Goal: Task Accomplishment & Management: Complete application form

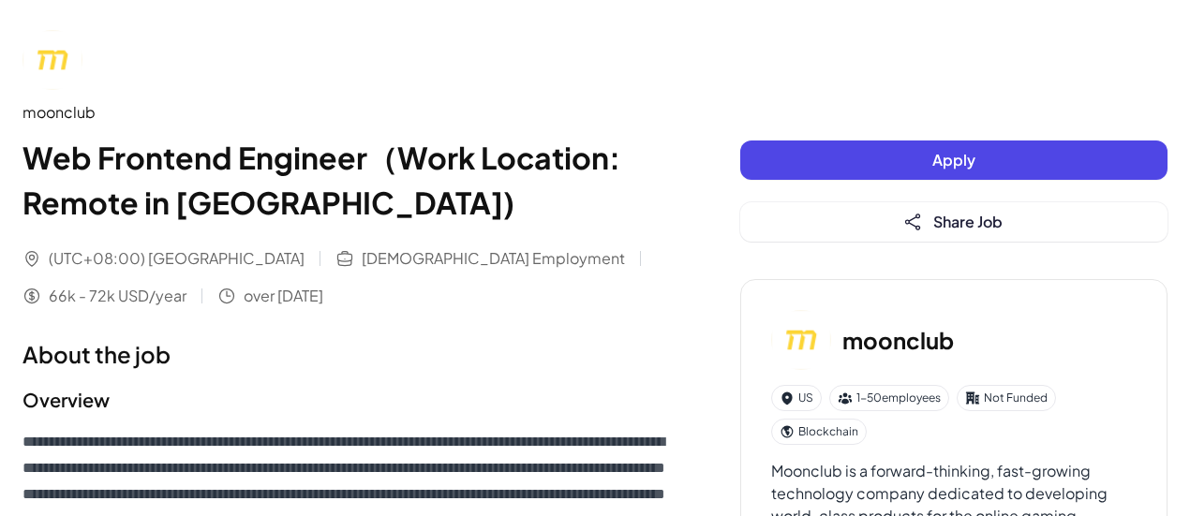
click at [842, 164] on button "Apply" at bounding box center [953, 160] width 427 height 39
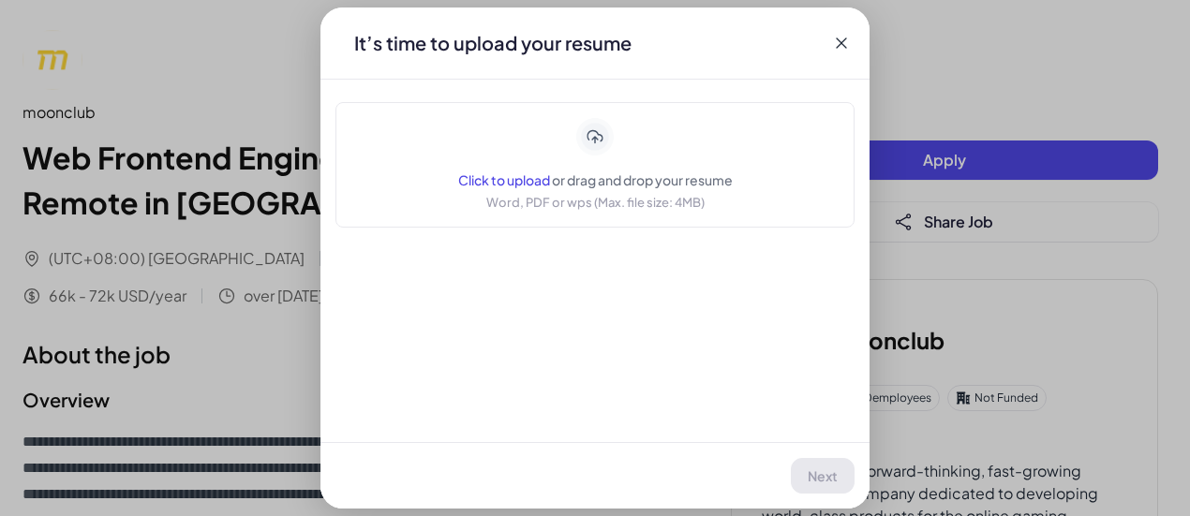
click at [841, 31] on div "It’s time to upload your resume" at bounding box center [594, 42] width 549 height 71
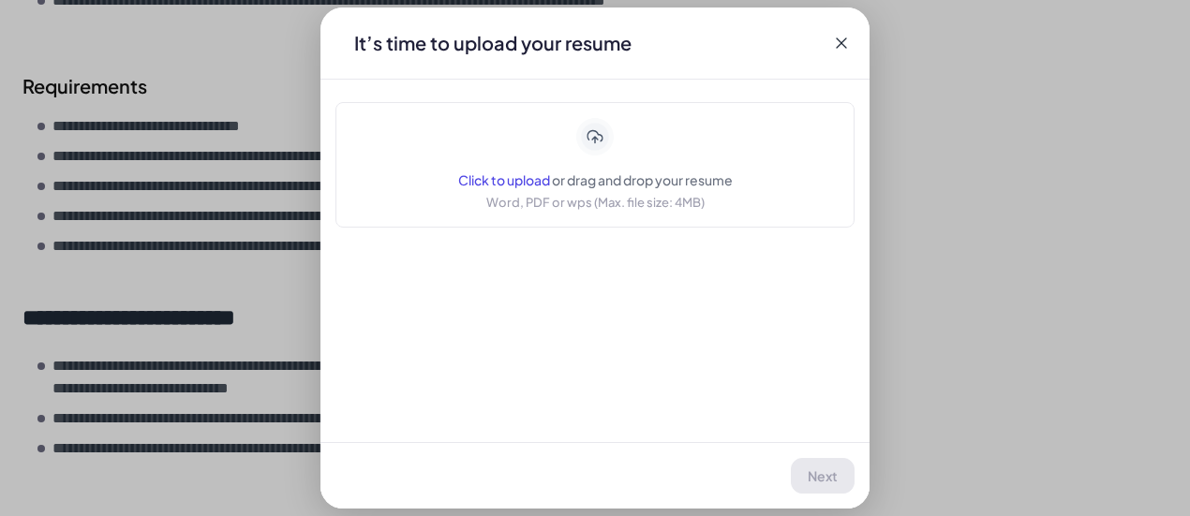
scroll to position [847, 0]
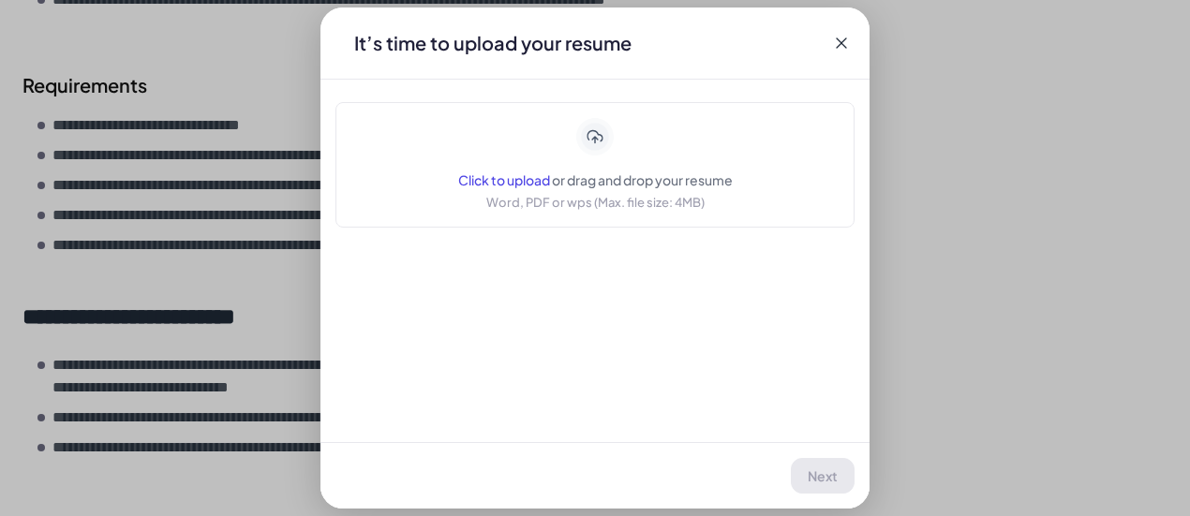
click at [834, 40] on icon at bounding box center [841, 43] width 19 height 19
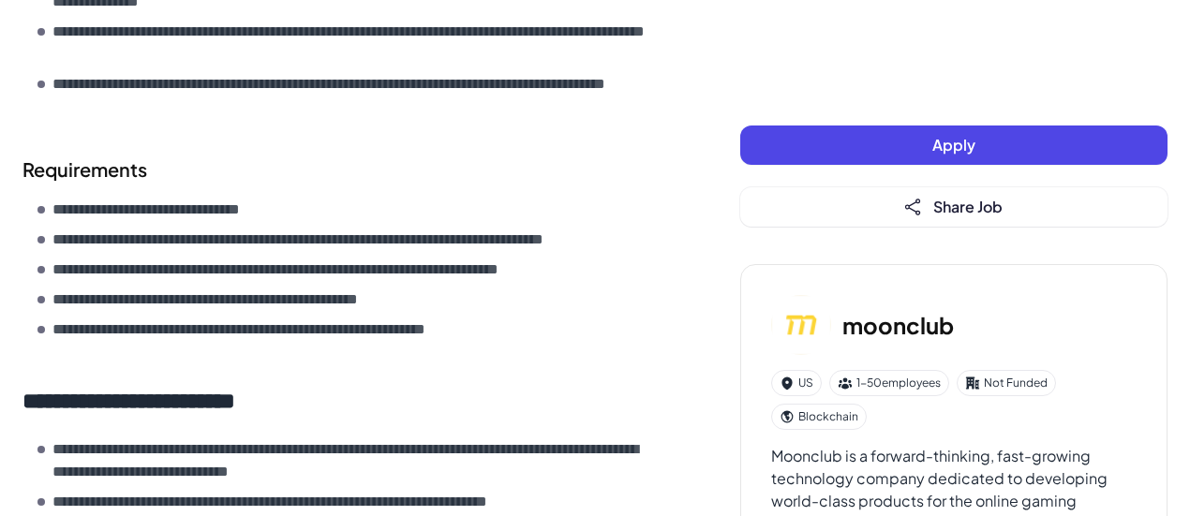
scroll to position [734, 0]
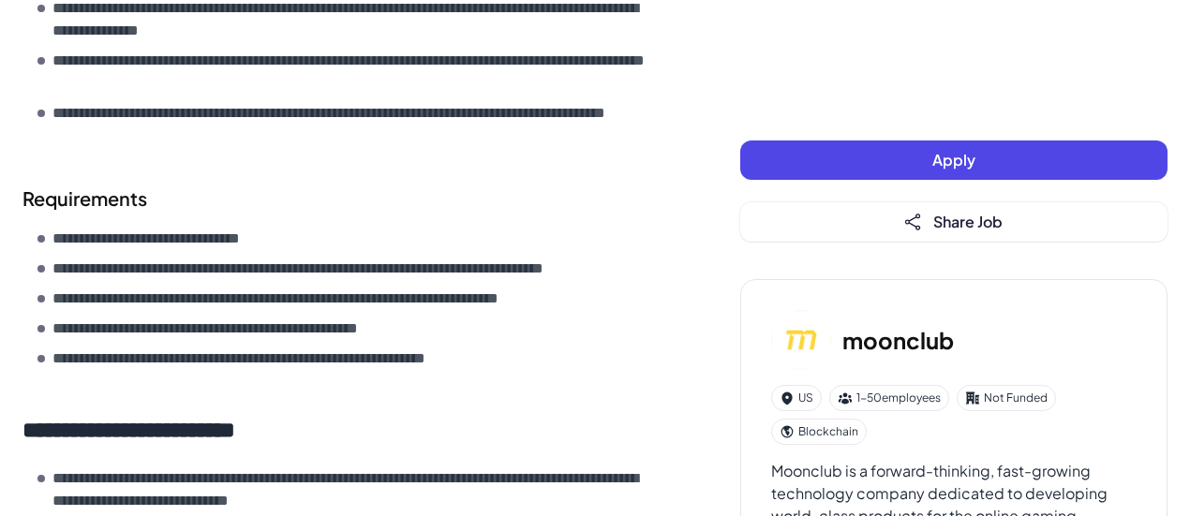
click at [847, 177] on button "Apply" at bounding box center [953, 160] width 427 height 39
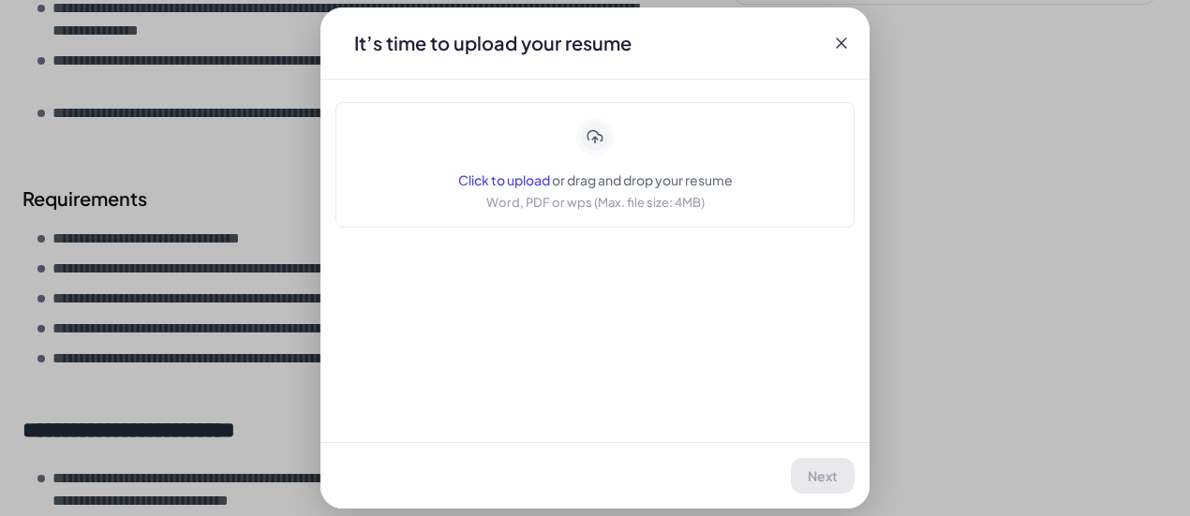
click at [667, 183] on span "or drag and drop your resume" at bounding box center [642, 179] width 181 height 17
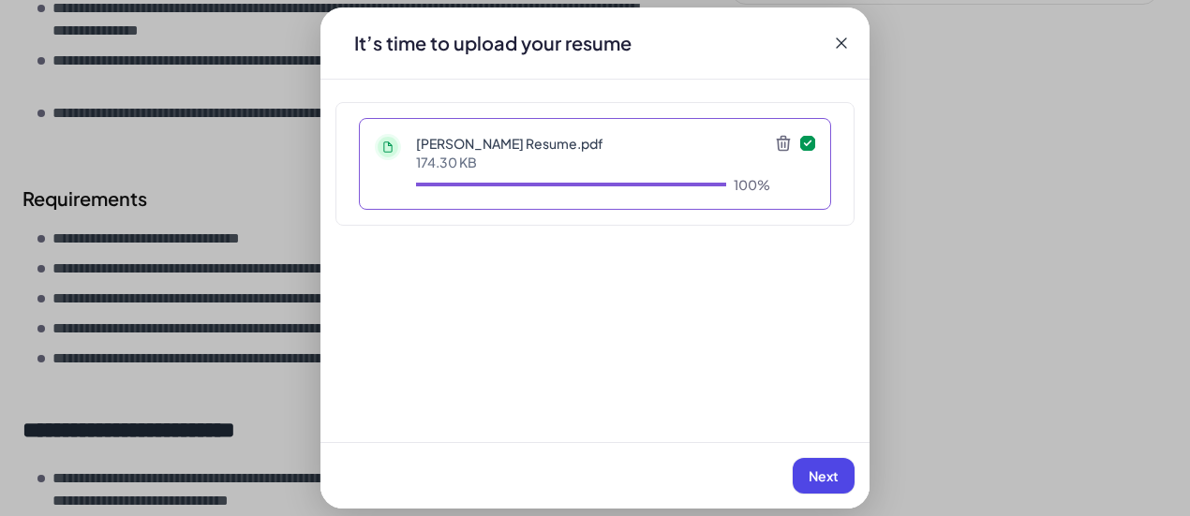
click at [813, 477] on span "Next" at bounding box center [824, 476] width 30 height 17
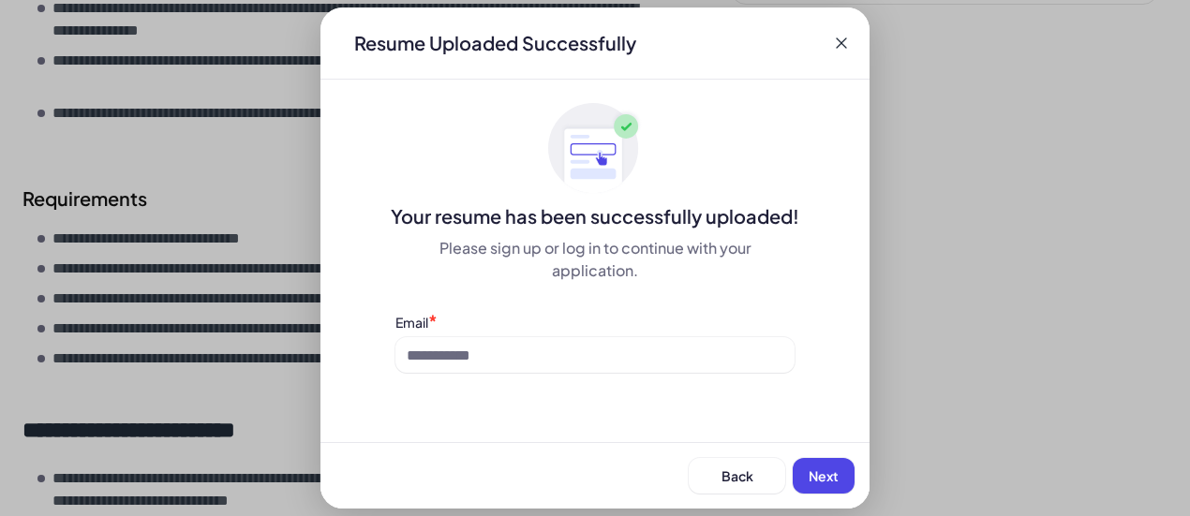
drag, startPoint x: 725, startPoint y: 322, endPoint x: 716, endPoint y: 351, distance: 30.5
click at [716, 351] on div "Email *" at bounding box center [594, 342] width 399 height 61
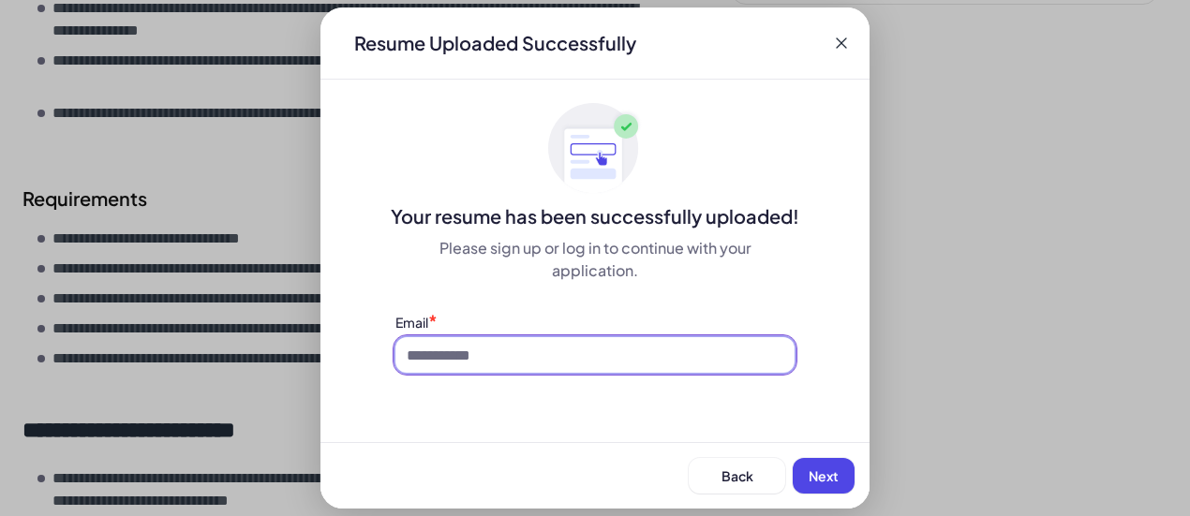
click at [716, 351] on input at bounding box center [594, 355] width 399 height 36
type input "**********"
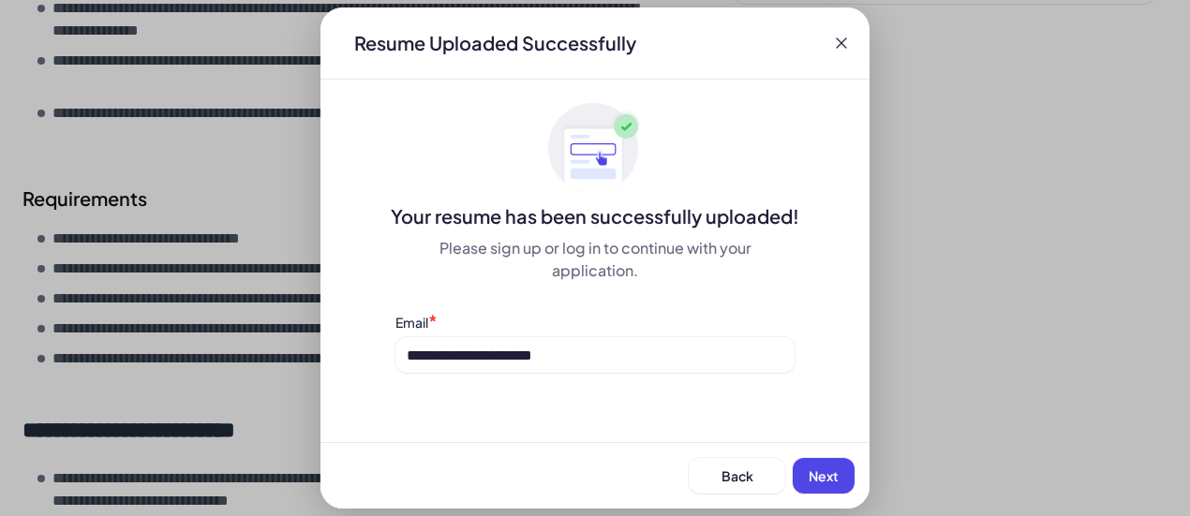
click at [825, 474] on span "Next" at bounding box center [824, 476] width 30 height 17
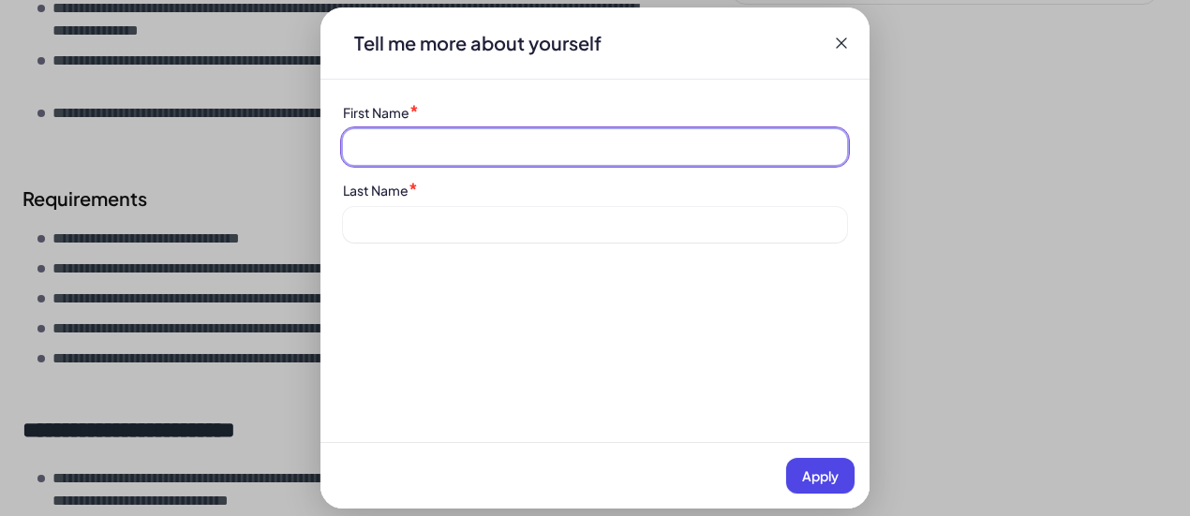
click at [603, 133] on input at bounding box center [595, 147] width 504 height 36
type input "******"
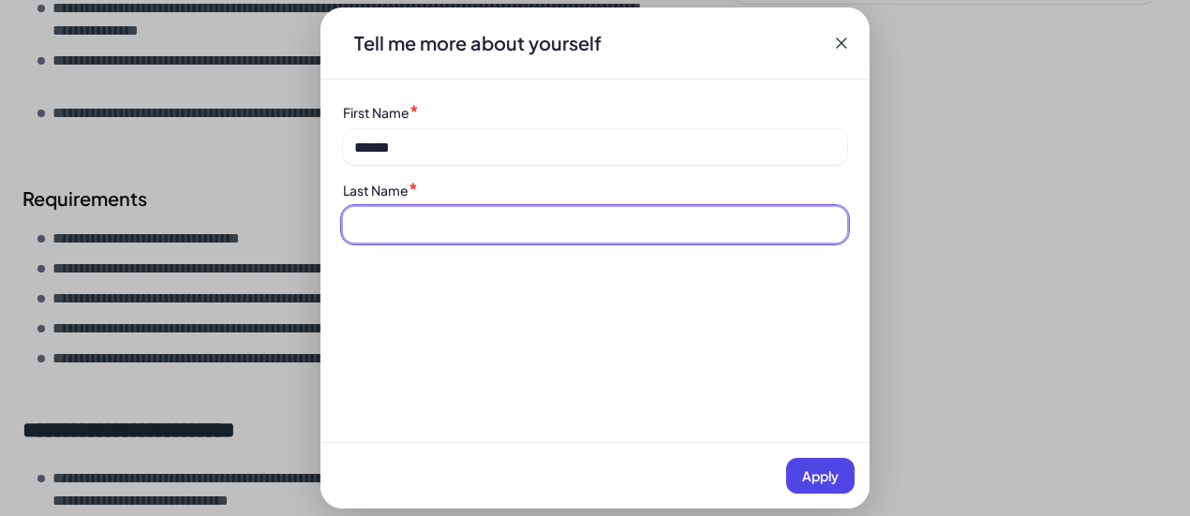
click at [537, 240] on input at bounding box center [595, 225] width 504 height 36
type input "******"
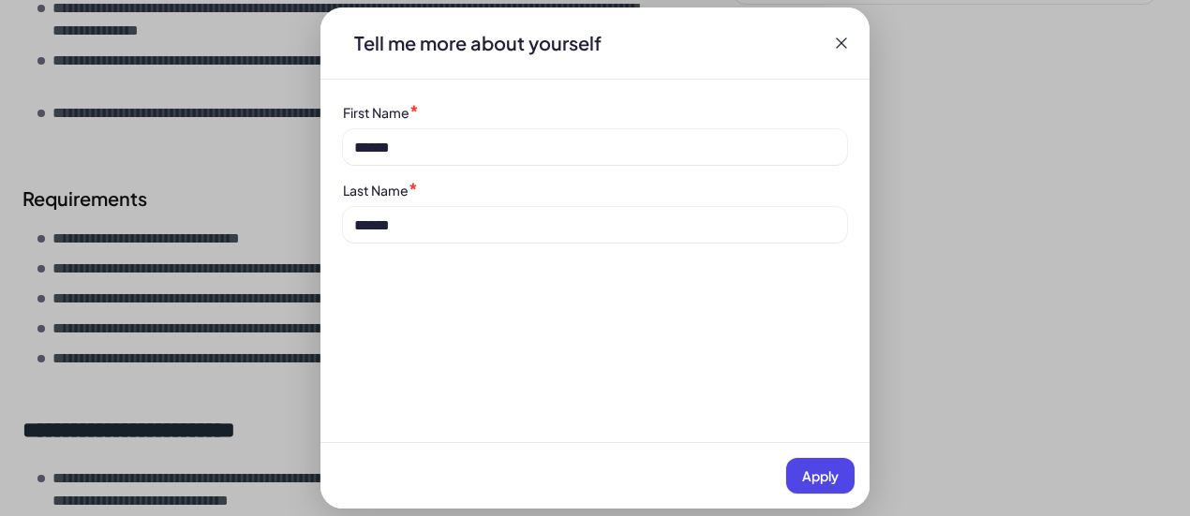
click at [824, 469] on span "Apply" at bounding box center [820, 476] width 37 height 17
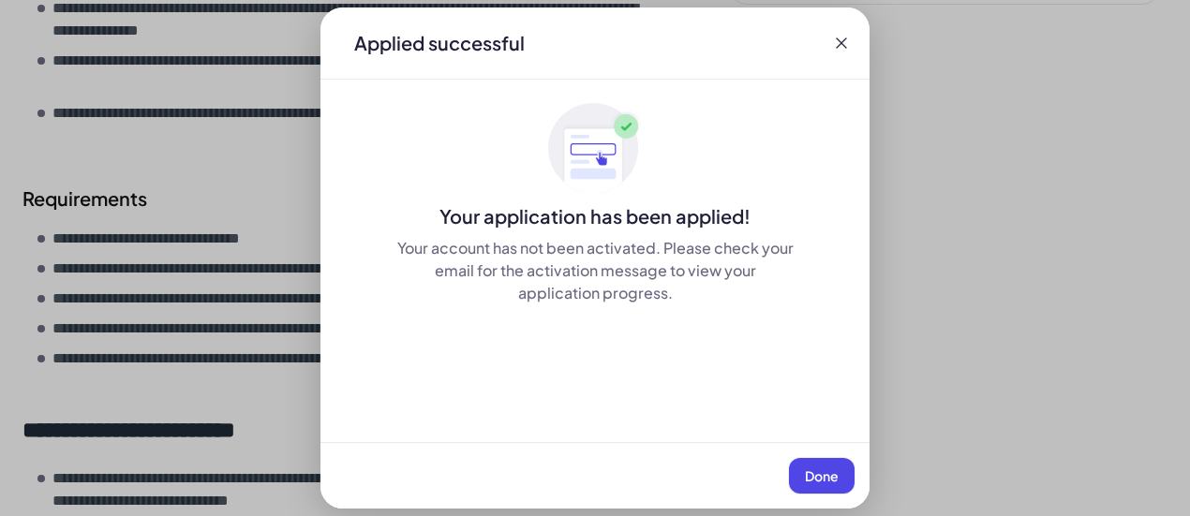
click at [832, 469] on span "Done" at bounding box center [822, 476] width 34 height 17
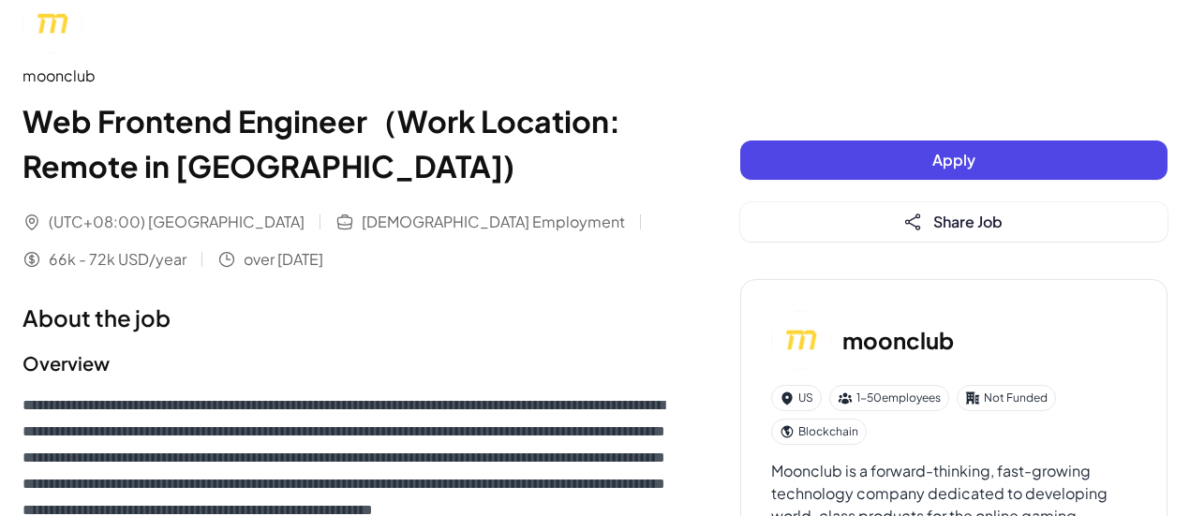
scroll to position [0, 0]
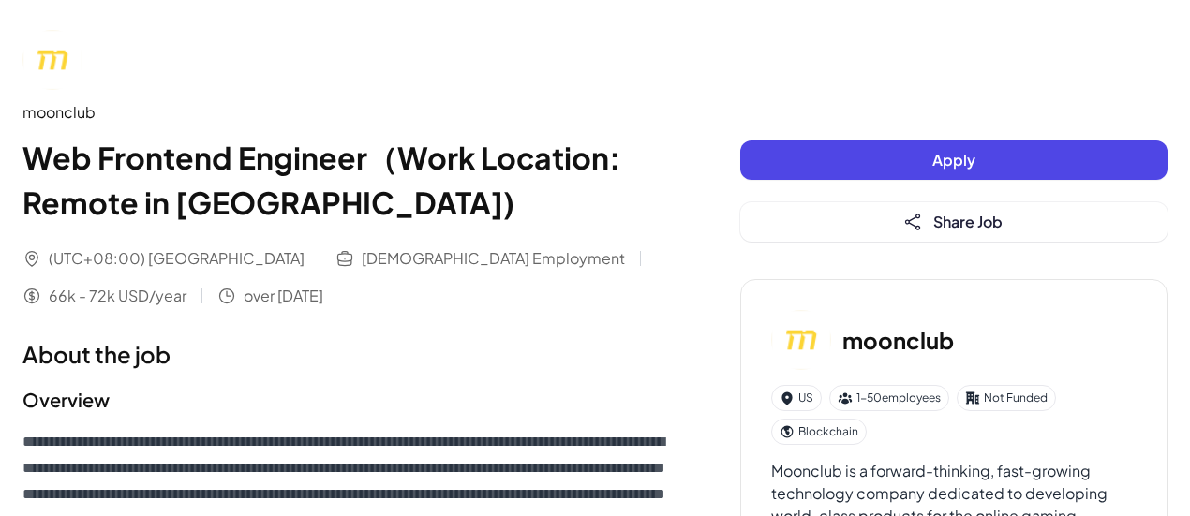
click at [54, 59] on img at bounding box center [52, 60] width 60 height 60
click at [907, 320] on div "moonclub" at bounding box center [953, 340] width 365 height 60
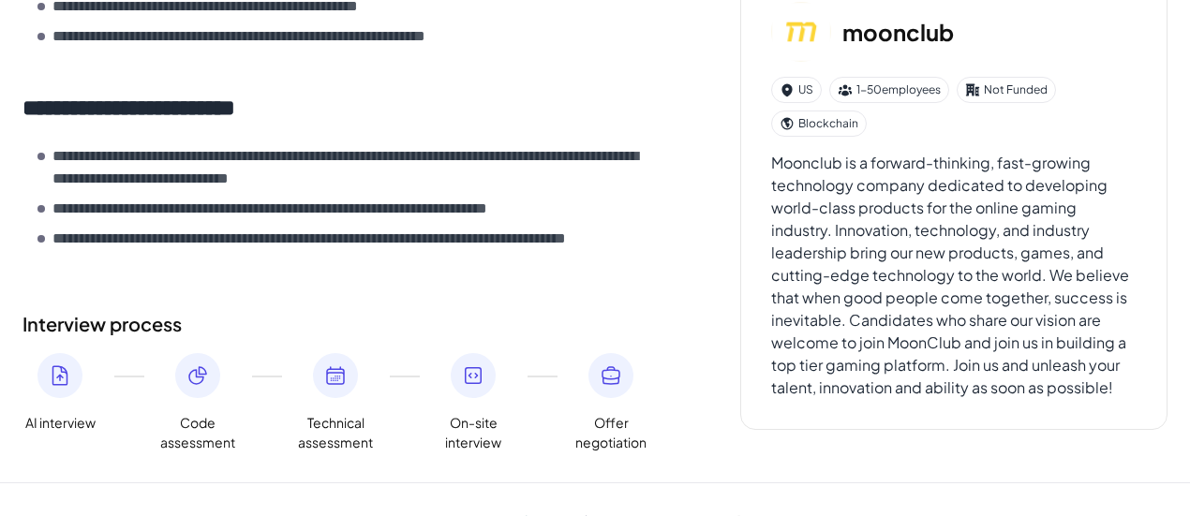
scroll to position [1105, 0]
